Goal: Navigation & Orientation: Find specific page/section

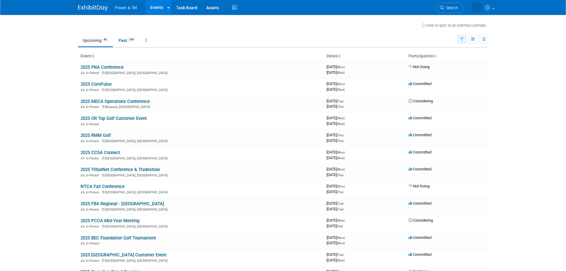
click at [463, 40] on button "button" at bounding box center [461, 39] width 9 height 9
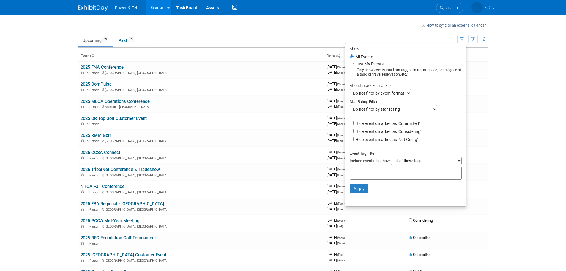
click at [370, 62] on label "Just My Events" at bounding box center [368, 64] width 29 height 6
click at [353, 62] on input "Just My Events" at bounding box center [352, 63] width 4 height 4
radio input "true"
click at [353, 190] on button "Apply" at bounding box center [359, 188] width 19 height 9
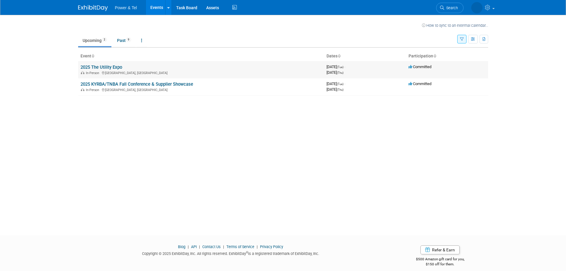
click at [114, 64] on link "2025 The Utility Expo" at bounding box center [101, 66] width 42 height 5
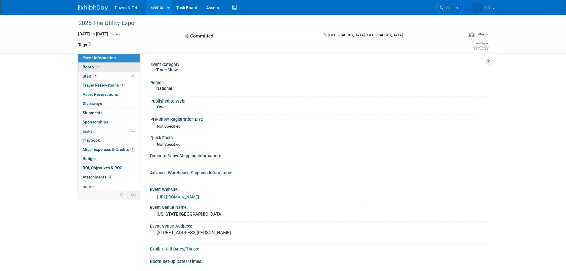
click at [93, 67] on span "Booth" at bounding box center [92, 66] width 18 height 5
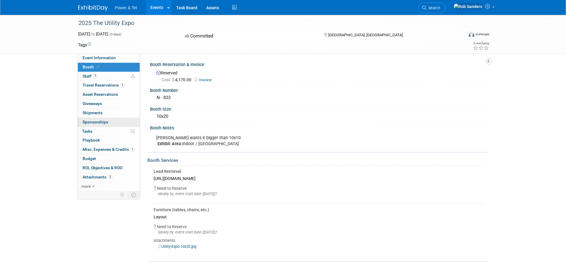
click at [88, 122] on span "Sponsorships 0" at bounding box center [96, 121] width 26 height 5
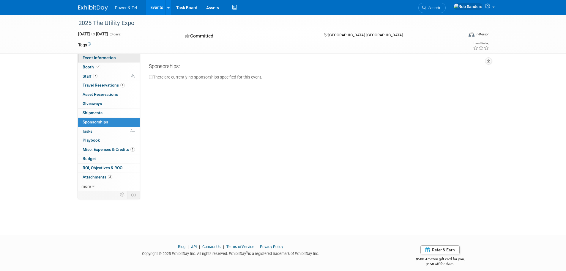
click at [89, 56] on span "Event Information" at bounding box center [99, 57] width 33 height 5
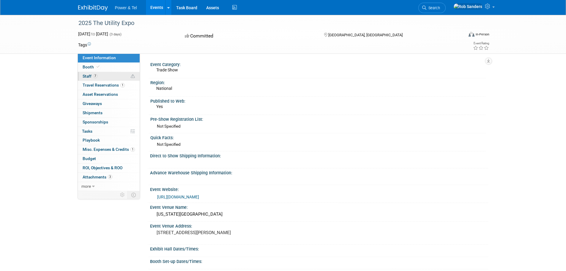
click at [86, 77] on span "Staff 7" at bounding box center [90, 76] width 15 height 5
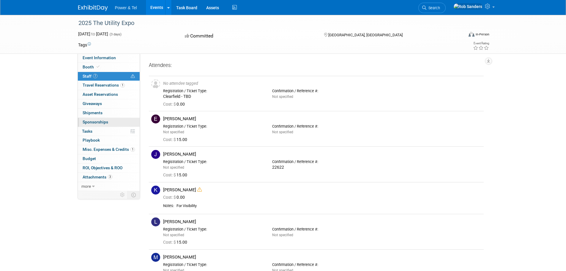
click at [92, 120] on span "Sponsorships 0" at bounding box center [96, 121] width 26 height 5
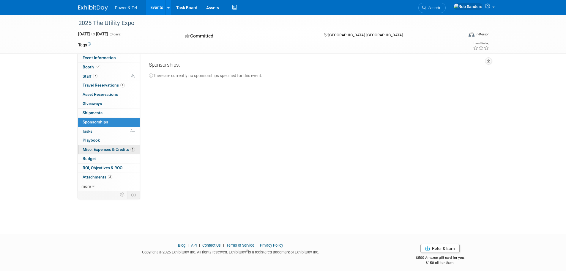
scroll to position [6, 0]
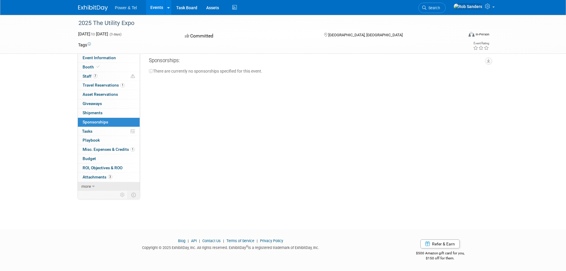
click at [97, 184] on link "more" at bounding box center [109, 186] width 62 height 9
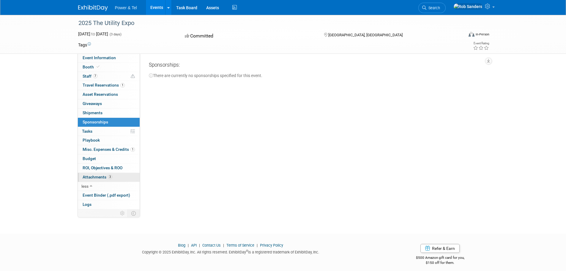
scroll to position [0, 0]
click at [87, 64] on link "Booth" at bounding box center [109, 67] width 62 height 9
